Goal: Task Accomplishment & Management: Complete application form

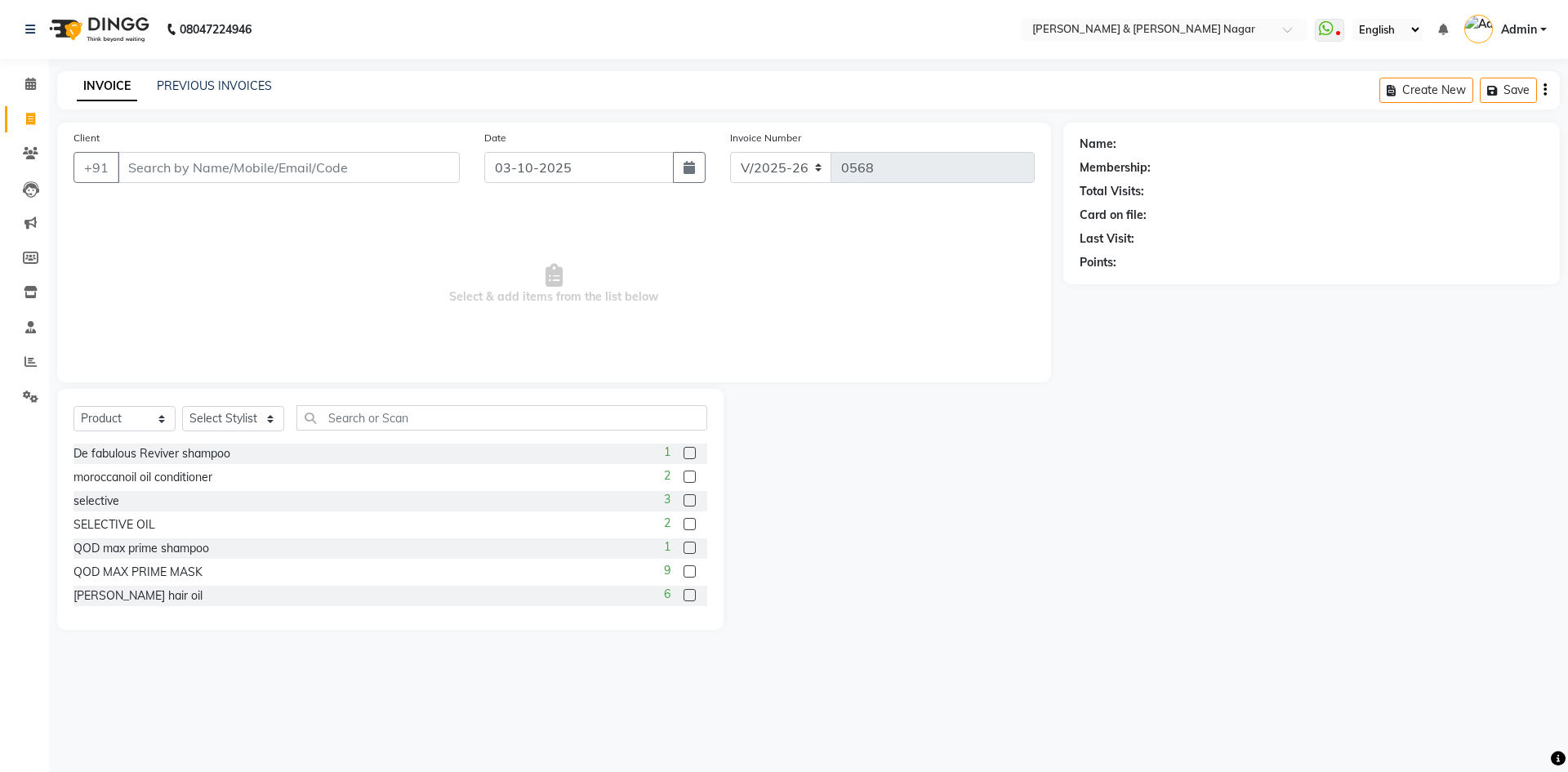
select select "789"
select select "product"
type input "8762312065"
click at [437, 167] on span "Add Client" at bounding box center [417, 167] width 65 height 16
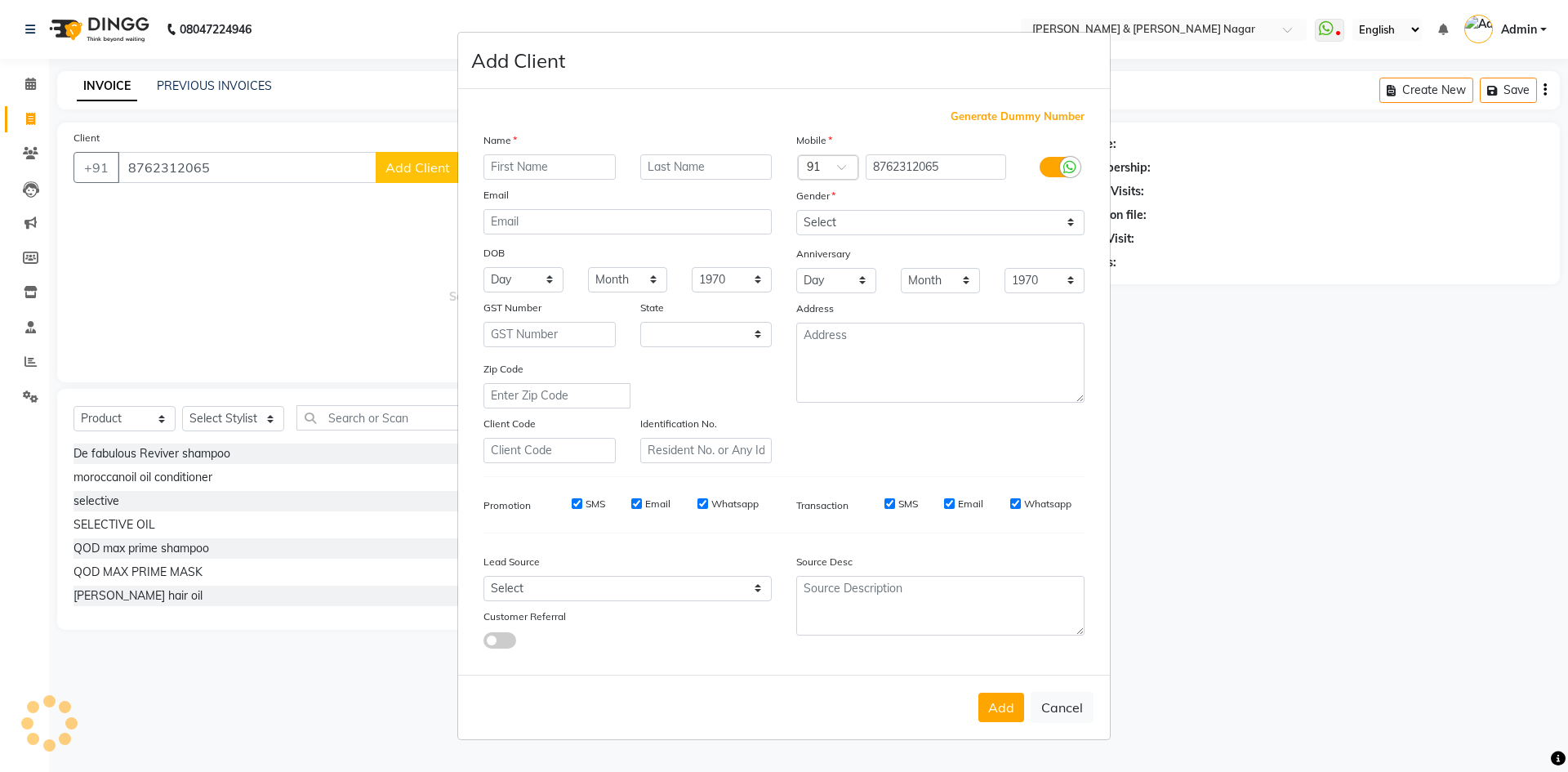
select select "17"
type input "[PERSON_NAME]"
click at [1069, 224] on select "Select [DEMOGRAPHIC_DATA] [DEMOGRAPHIC_DATA] Other Prefer Not To Say" at bounding box center [940, 222] width 288 height 26
select select "[DEMOGRAPHIC_DATA]"
click at [796, 209] on select "Select [DEMOGRAPHIC_DATA] [DEMOGRAPHIC_DATA] Other Prefer Not To Say" at bounding box center [940, 222] width 288 height 26
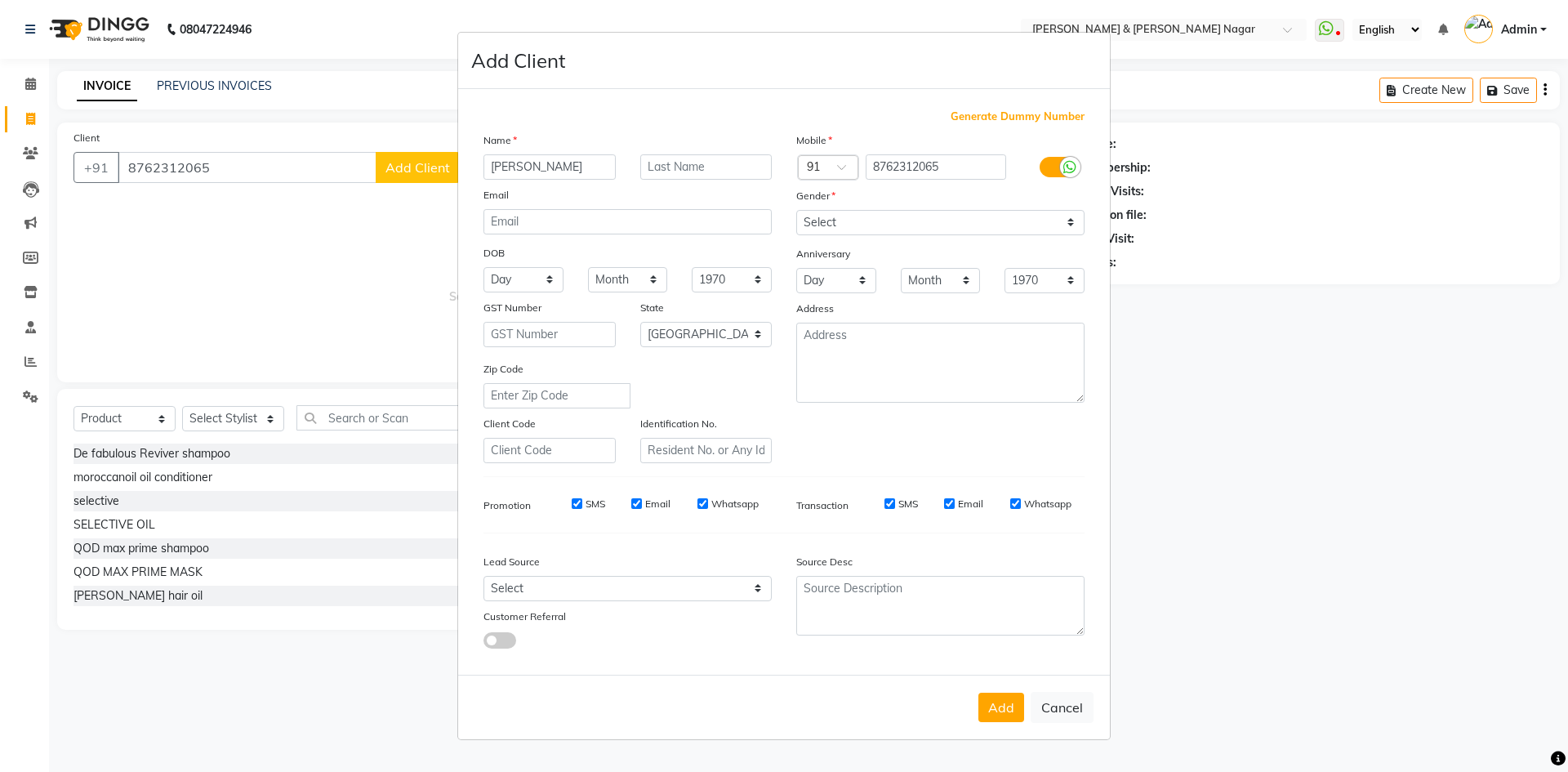
click at [1004, 708] on button "Add" at bounding box center [1001, 707] width 46 height 29
select select
select select "null"
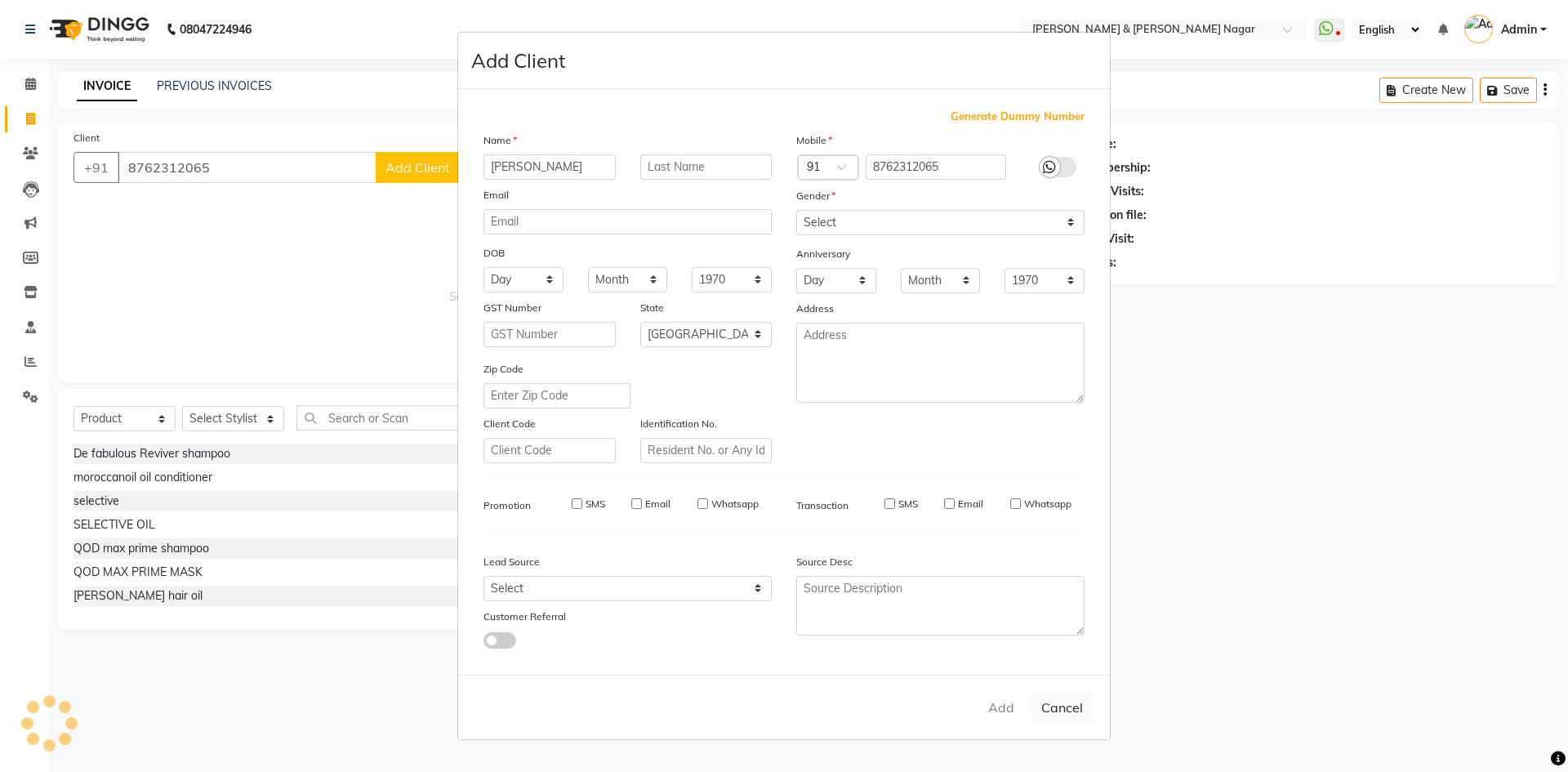
select select
checkbox input "false"
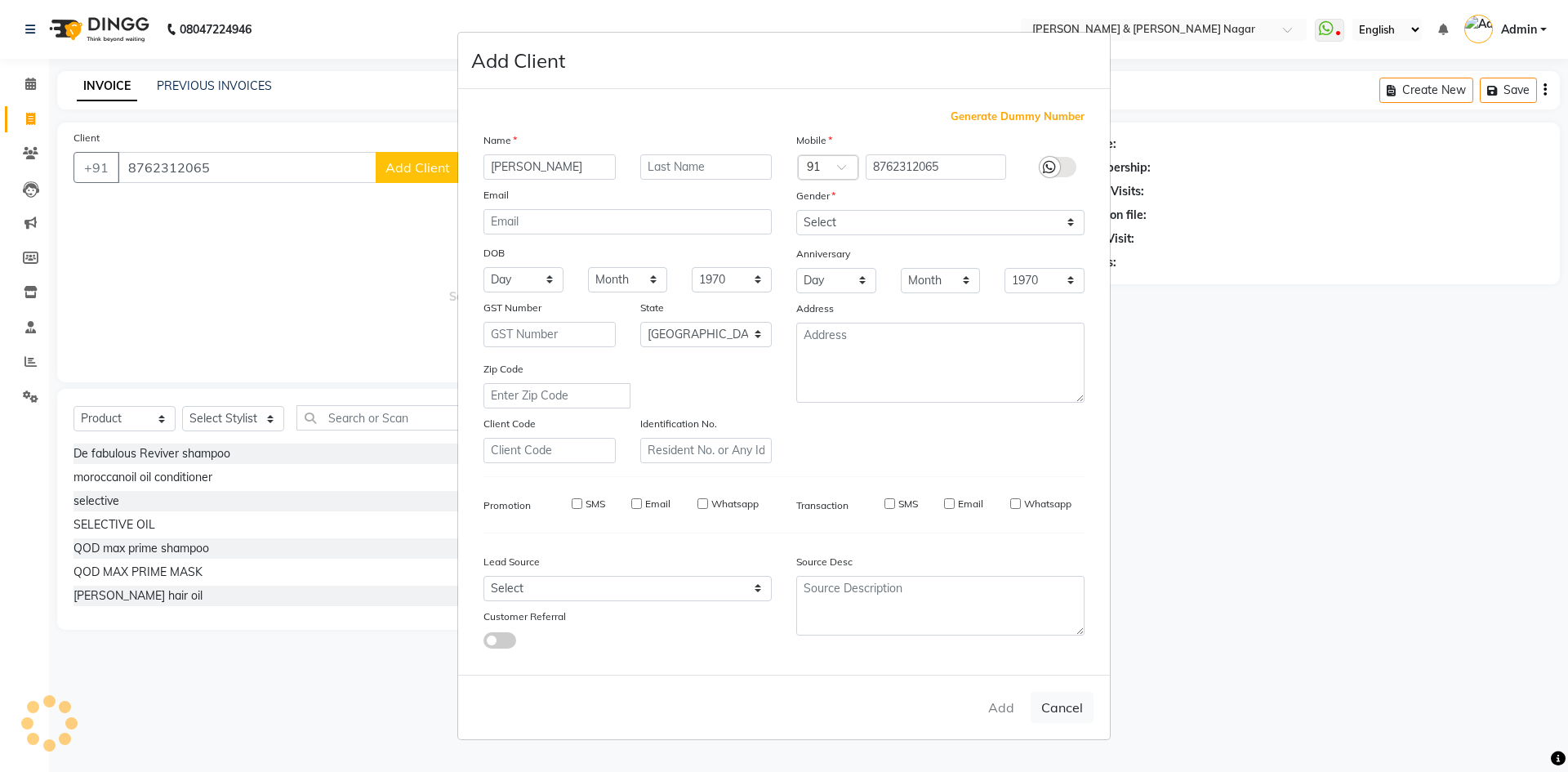
checkbox input "false"
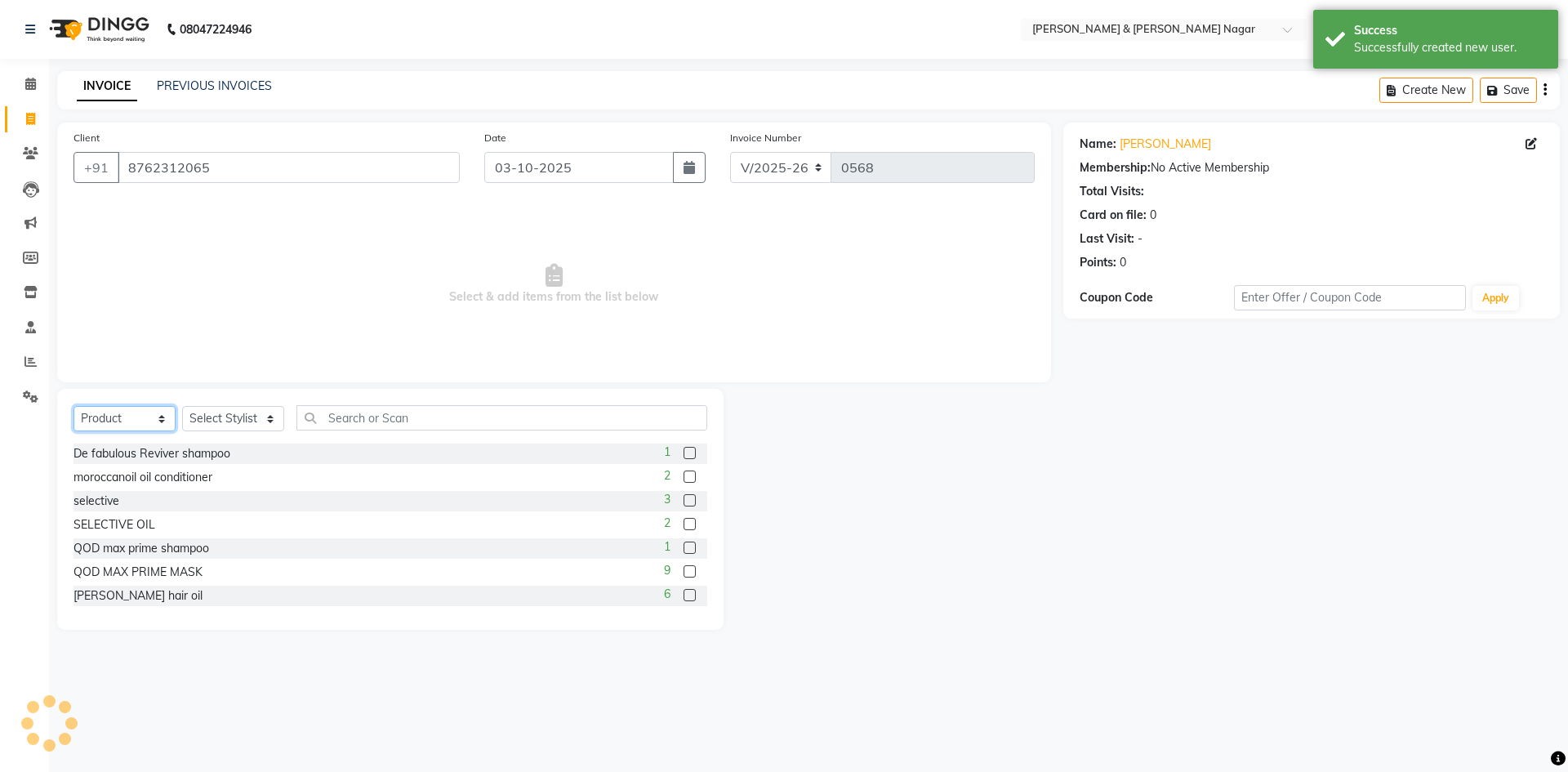
click at [163, 421] on select "Select Service Product Membership Package Voucher Prepaid Gift Card" at bounding box center [124, 419] width 102 height 26
select select "service"
click at [73, 406] on select "Select Service Product Membership Package Voucher Prepaid Gift Card" at bounding box center [124, 419] width 102 height 26
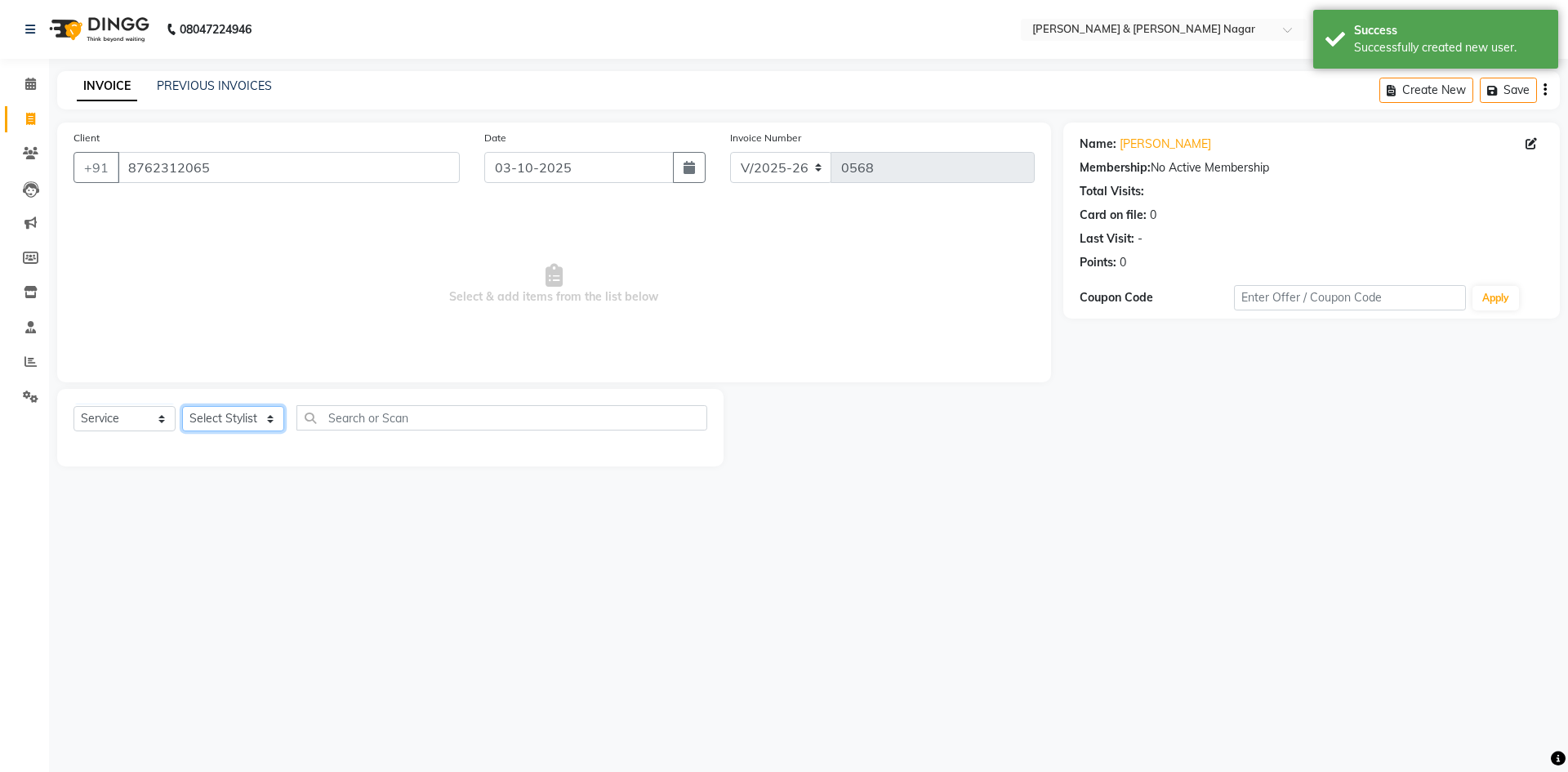
click at [270, 423] on select "Select Stylist ANIKASH [PERSON_NAME] Manager [PERSON_NAME] [PERSON_NAME]" at bounding box center [233, 419] width 102 height 26
select select "61217"
click at [182, 406] on select "Select Stylist ANIKASH [PERSON_NAME] Manager [PERSON_NAME] [PERSON_NAME]" at bounding box center [233, 419] width 102 height 26
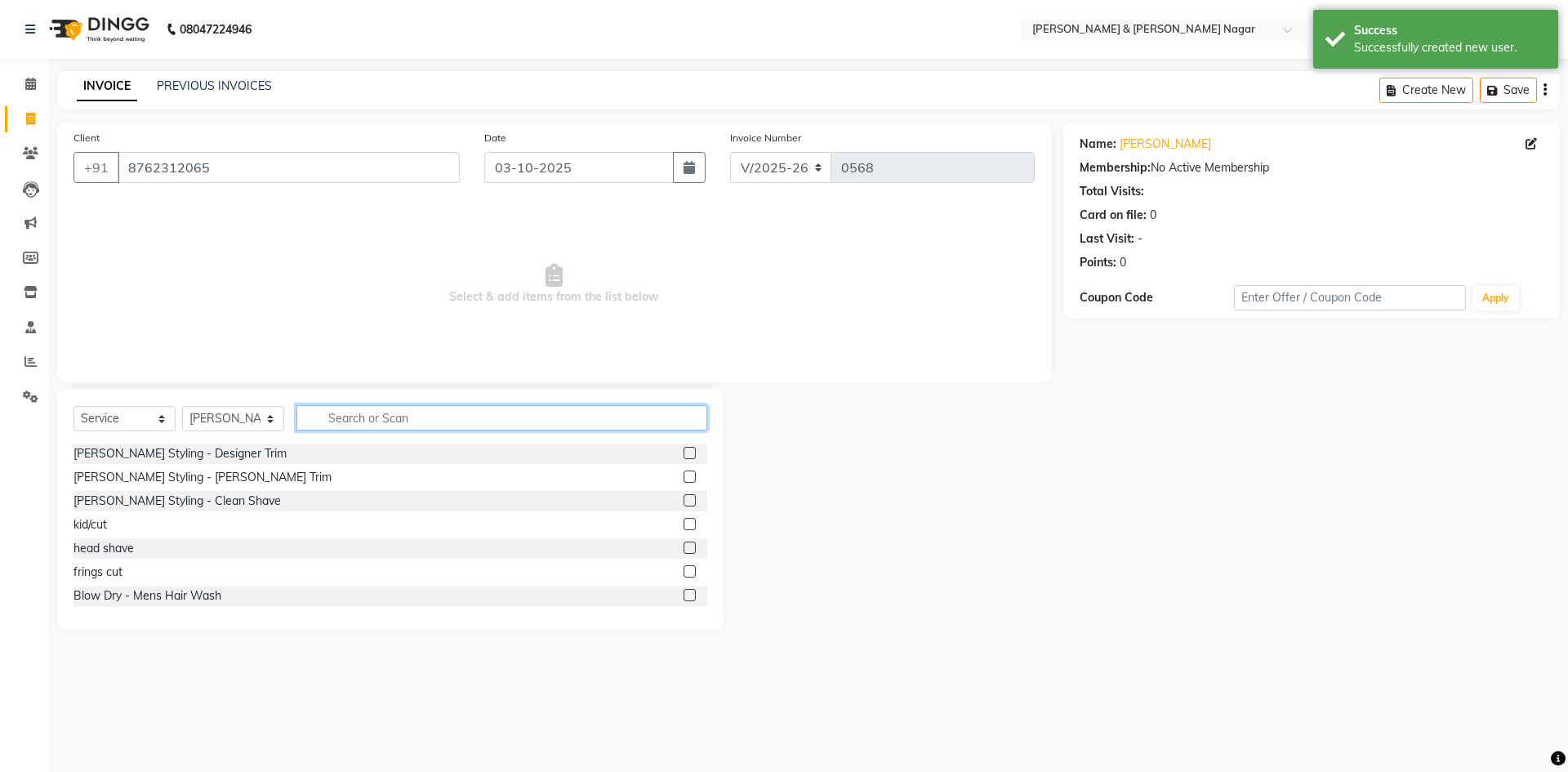
click at [430, 419] on input "text" at bounding box center [501, 418] width 411 height 26
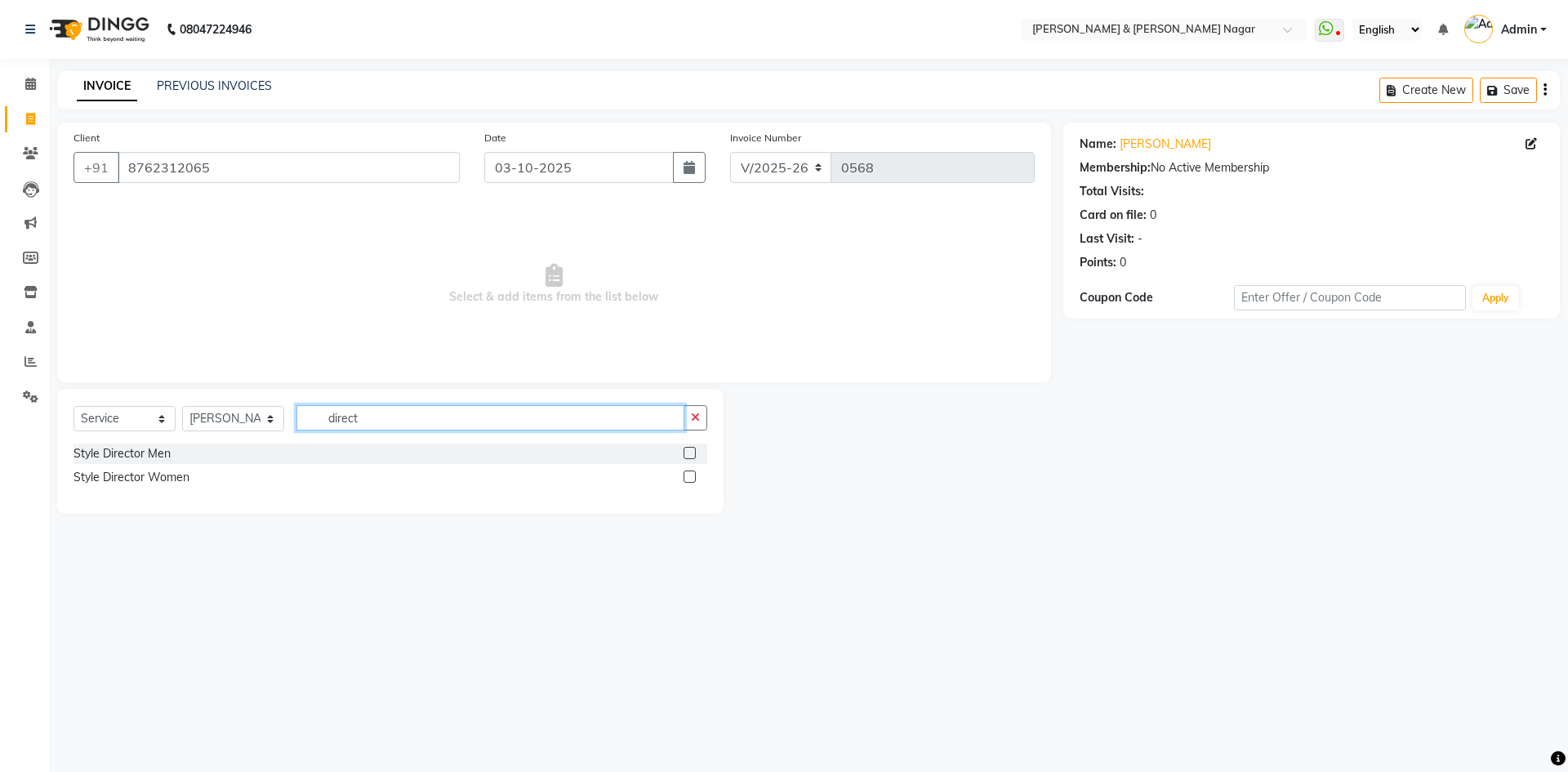
type input "direct"
click at [690, 451] on label at bounding box center [689, 452] width 12 height 12
click at [690, 451] on input "checkbox" at bounding box center [689, 454] width 11 height 11
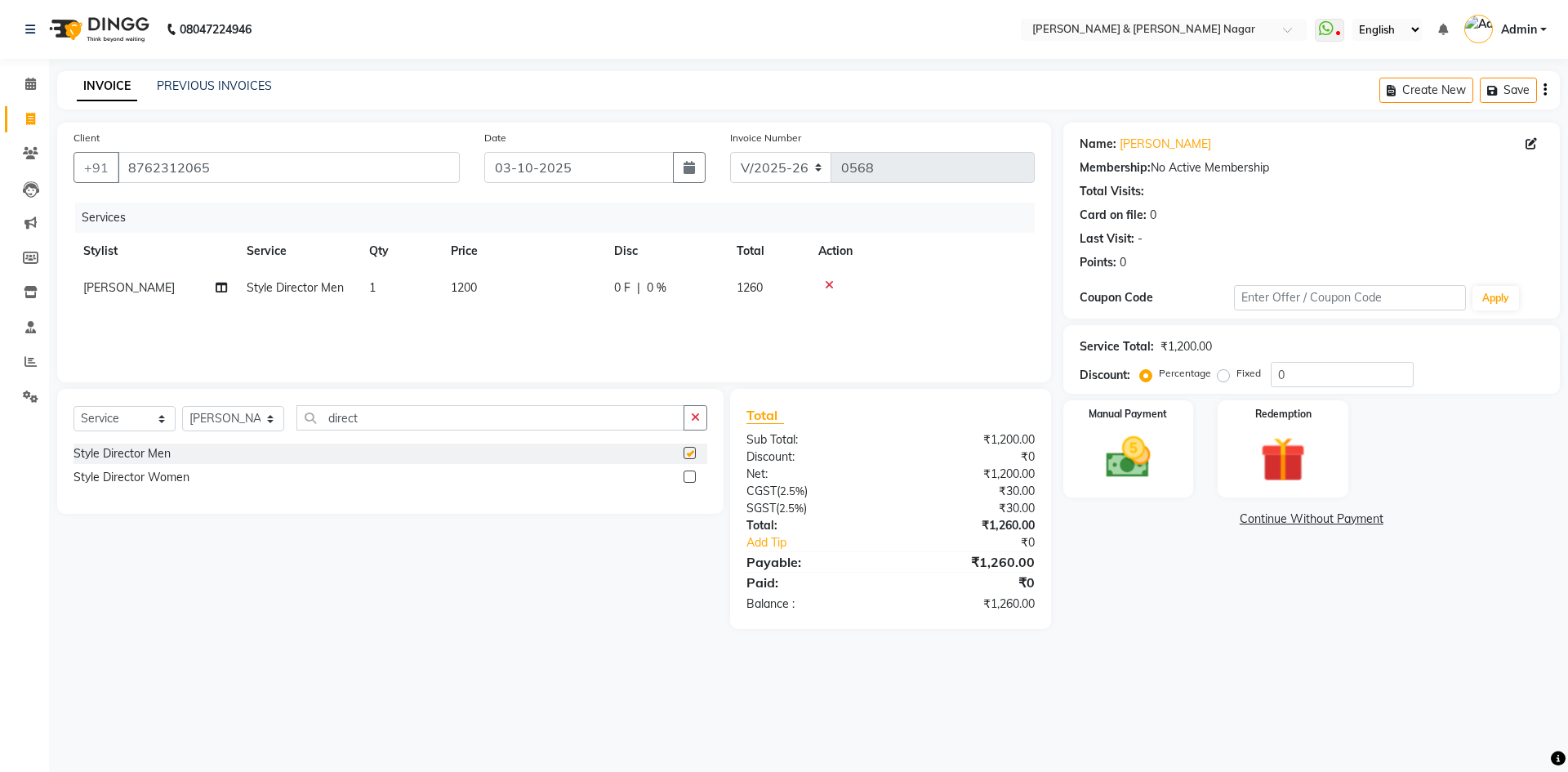
checkbox input "false"
click at [464, 284] on span "1200" at bounding box center [464, 287] width 27 height 15
select select "61217"
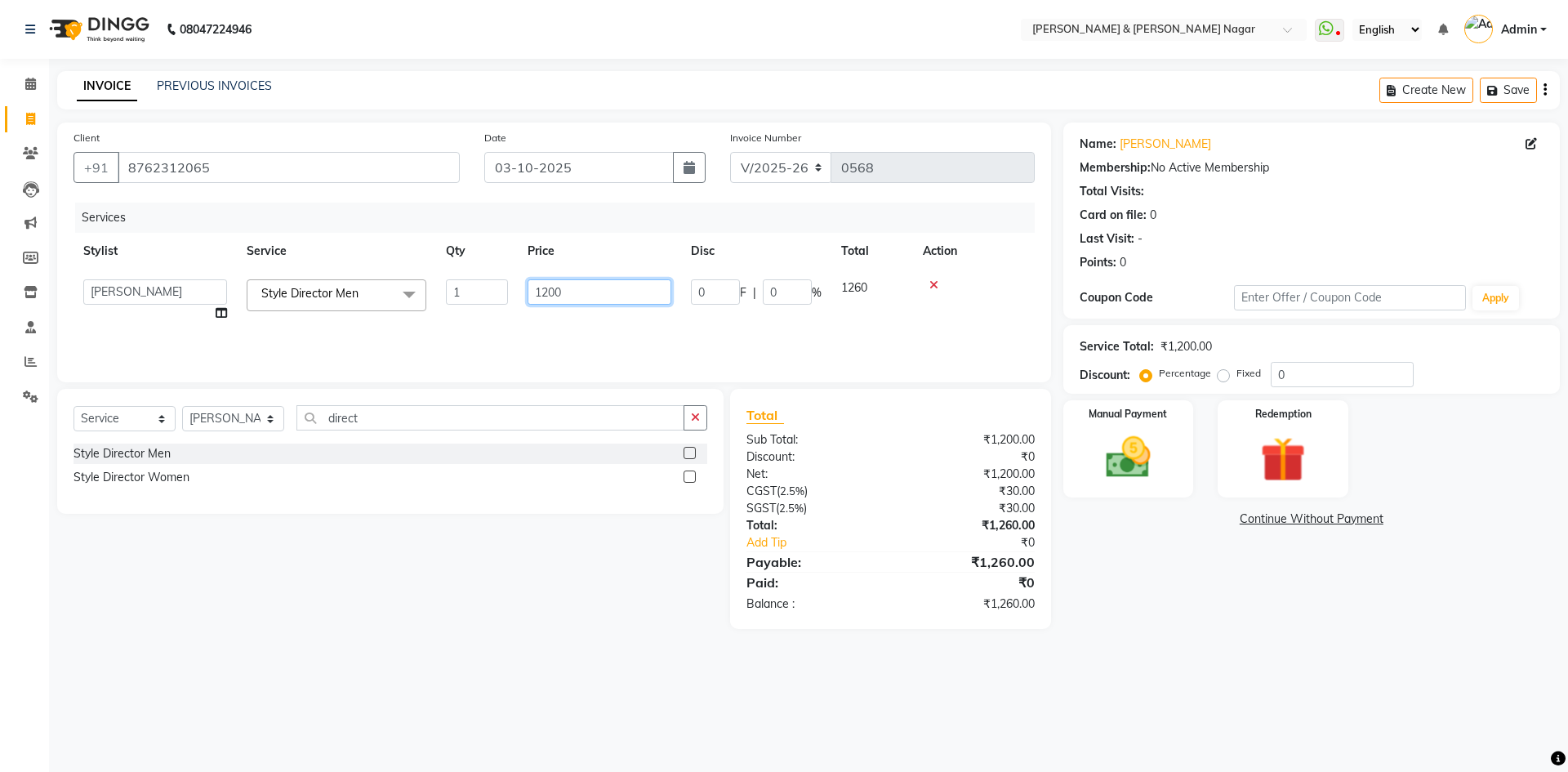
click at [550, 285] on input "1200" at bounding box center [599, 292] width 144 height 26
type input "900"
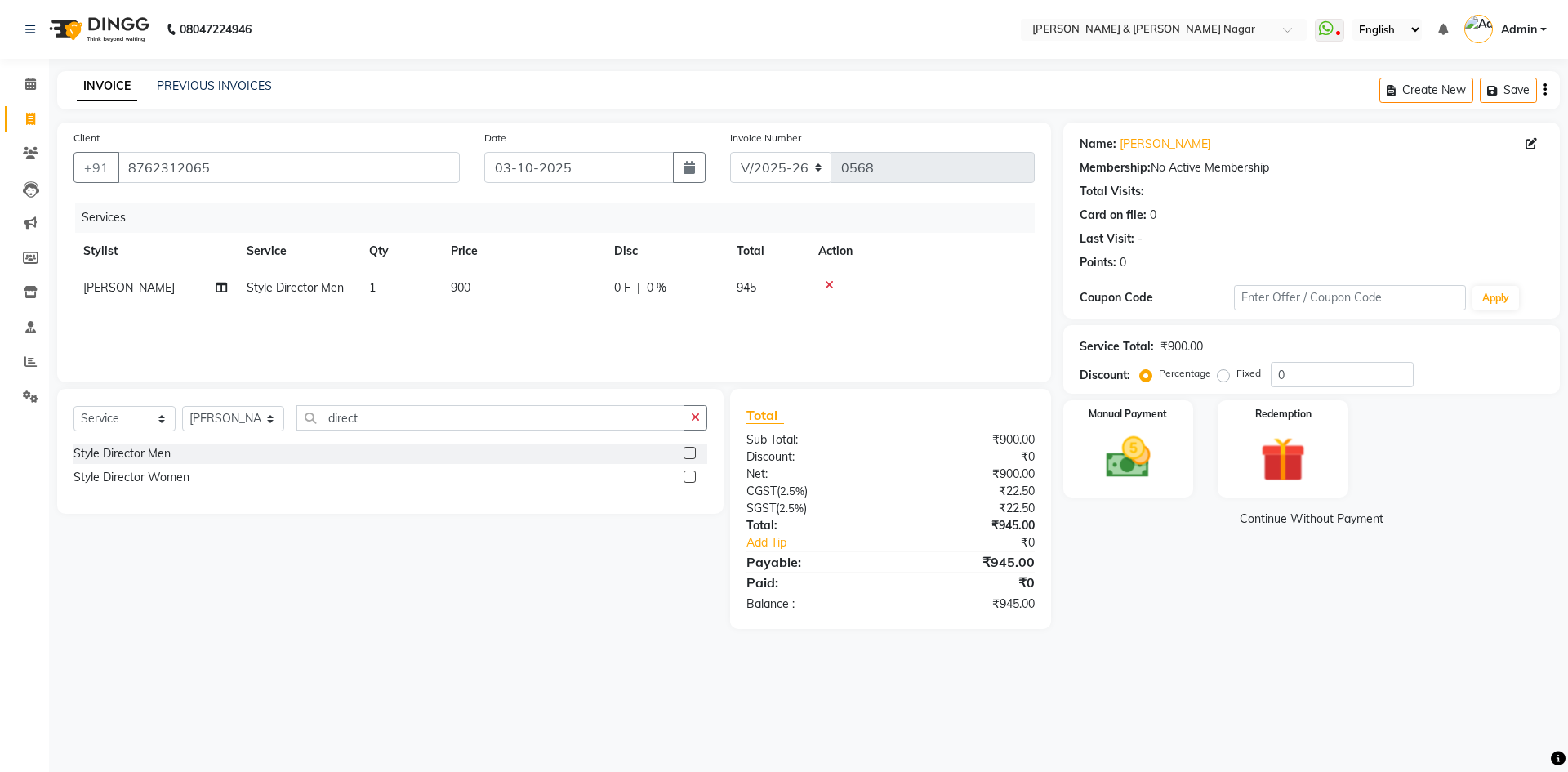
click at [607, 326] on div "Services Stylist Service Qty Price Disc Total Action [PERSON_NAME] Style Direct…" at bounding box center [553, 284] width 961 height 164
drag, startPoint x: 1119, startPoint y: 466, endPoint x: 1136, endPoint y: 477, distance: 20.2
click at [1119, 466] on img at bounding box center [1128, 456] width 76 height 54
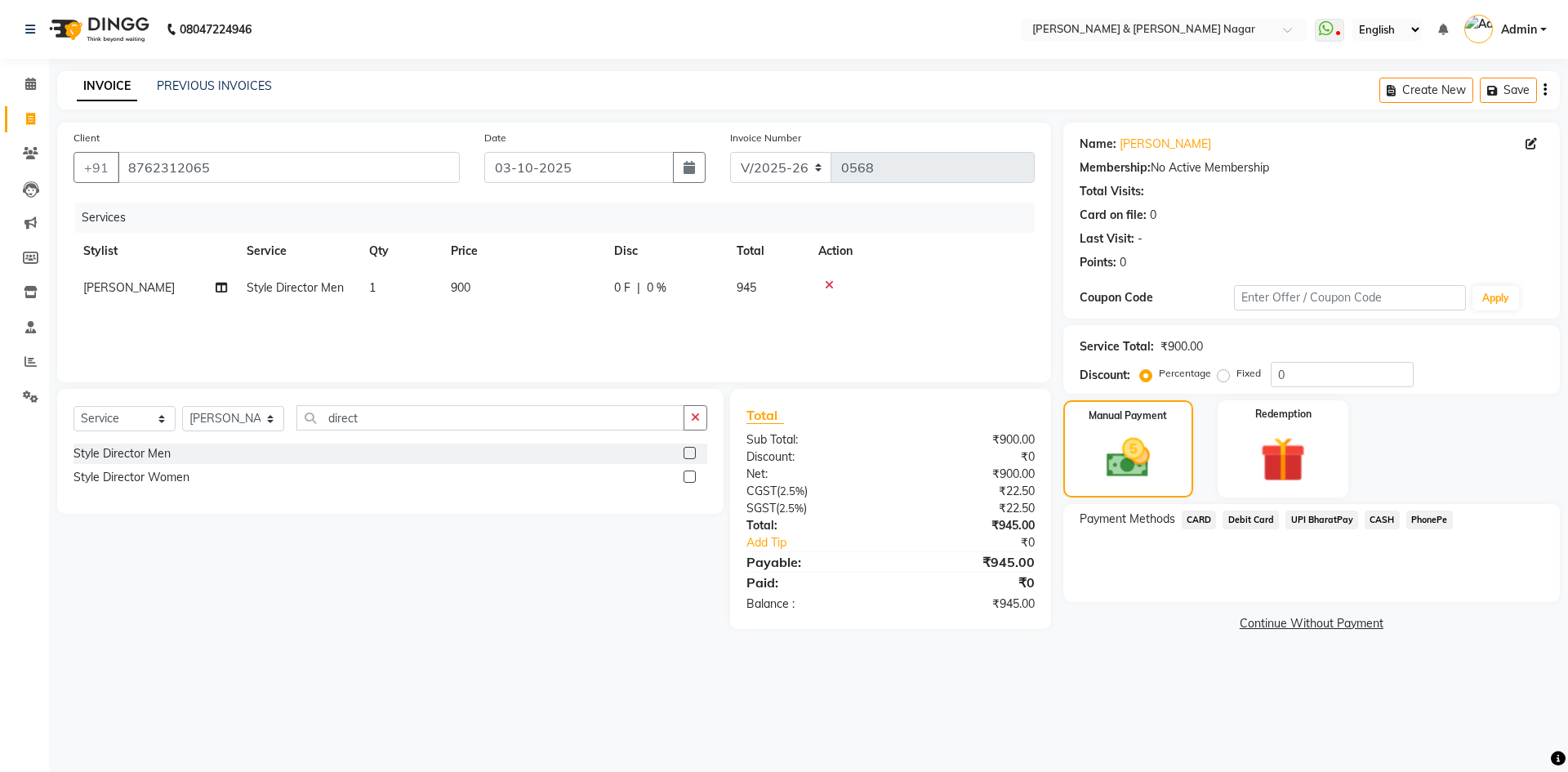
click at [1196, 520] on span "CARD" at bounding box center [1199, 520] width 35 height 19
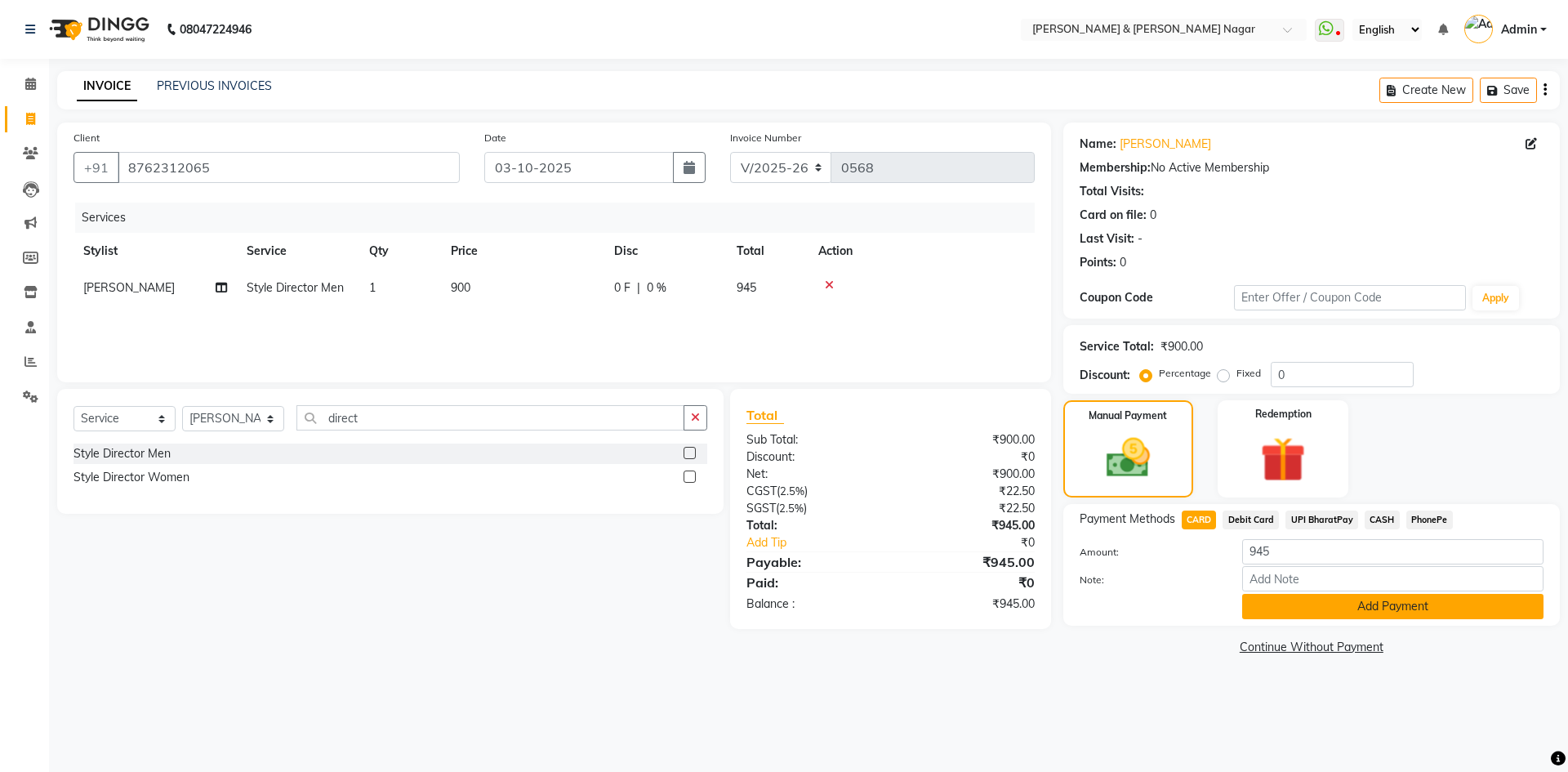
click at [1314, 604] on button "Add Payment" at bounding box center [1392, 606] width 301 height 26
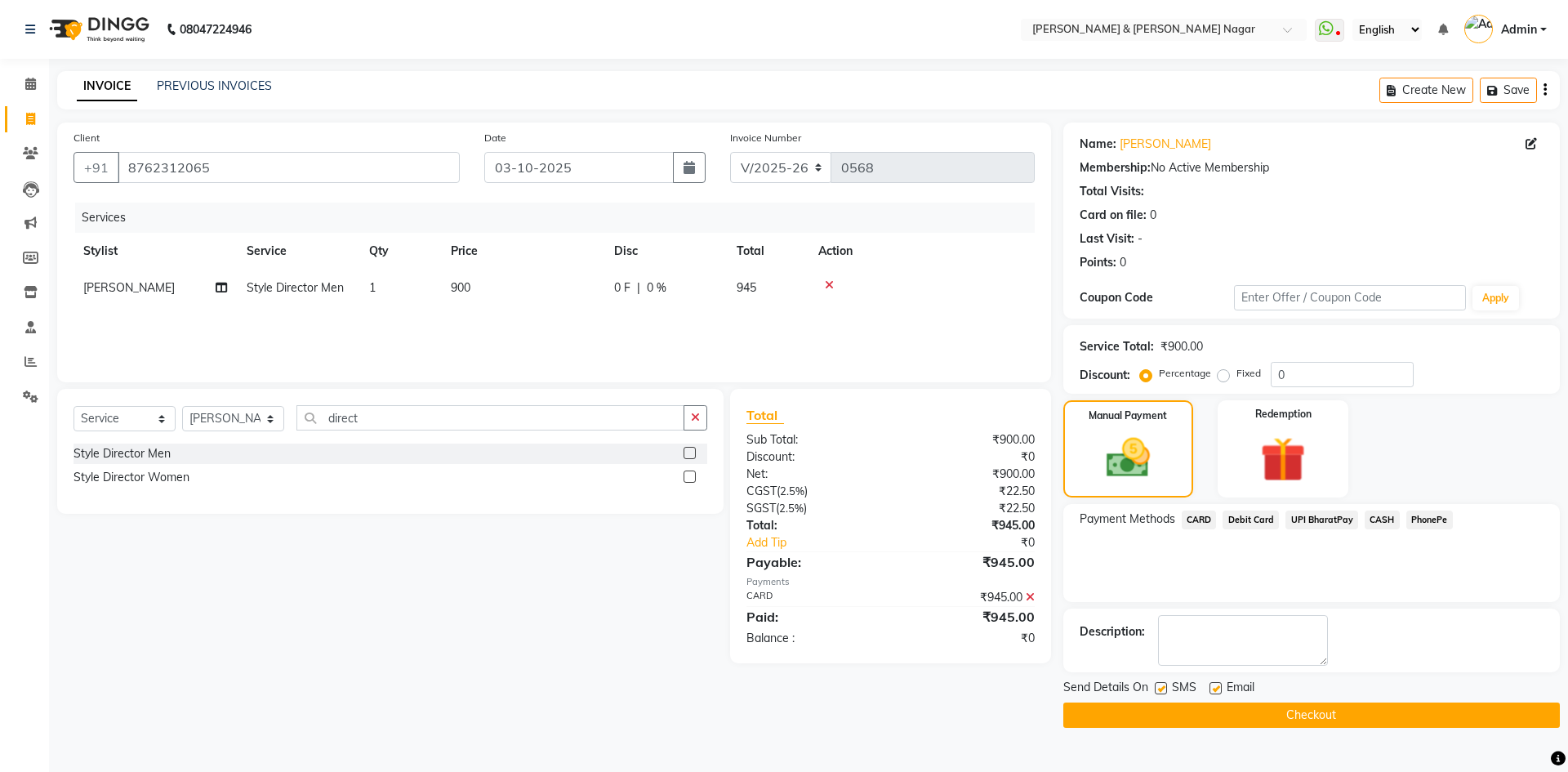
click at [1366, 713] on button "Checkout" at bounding box center [1311, 715] width 497 height 26
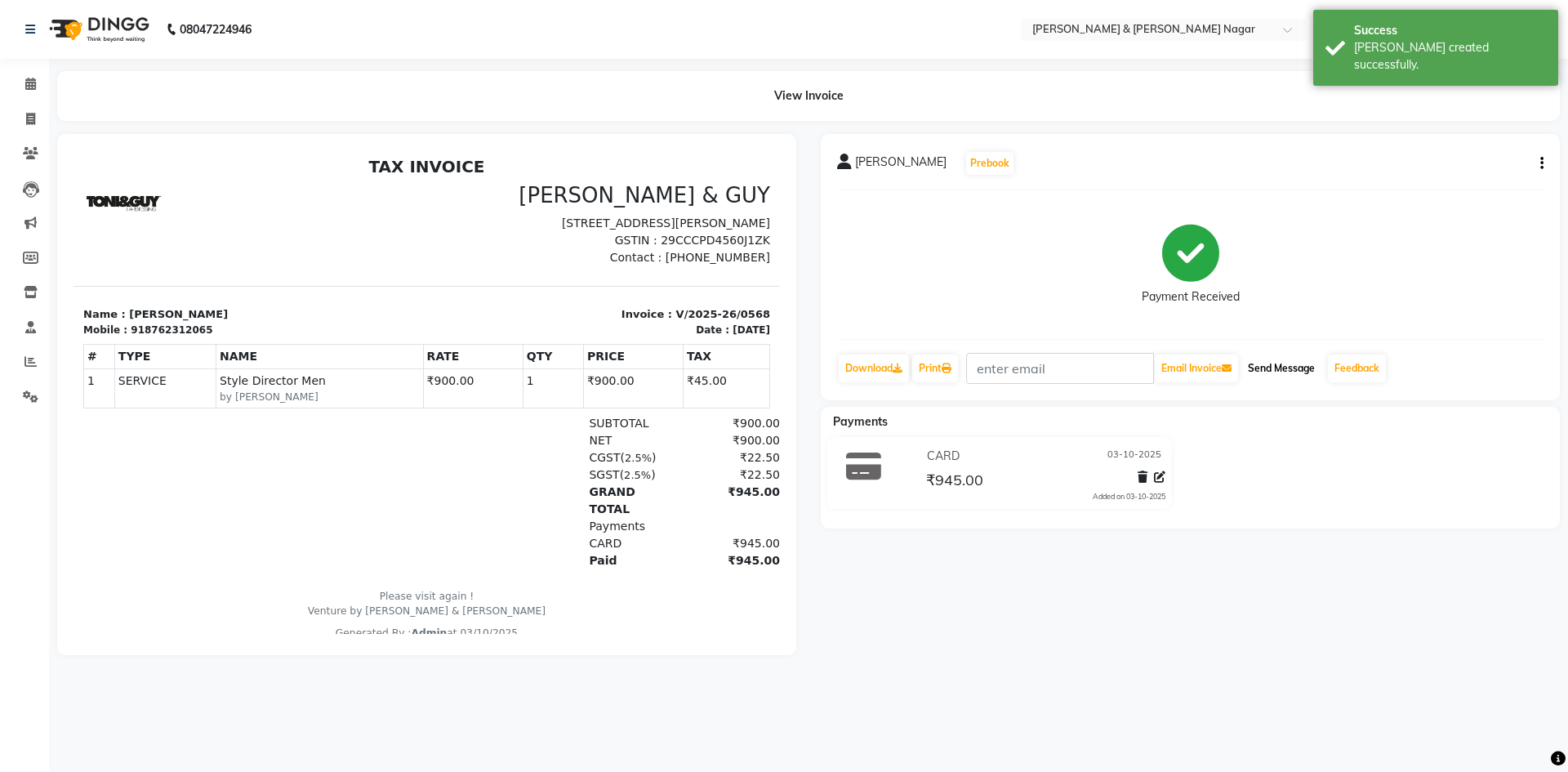
click at [1308, 370] on button "Send Message" at bounding box center [1281, 368] width 80 height 27
